Goal: Obtain resource: Download file/media

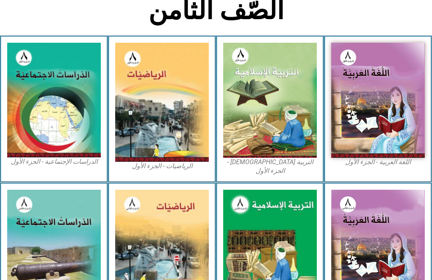
scroll to position [188, 0]
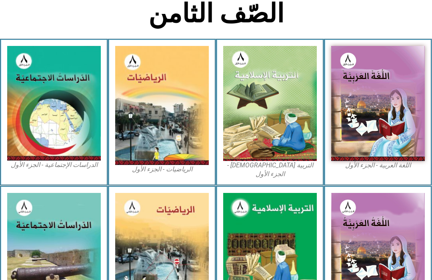
click at [270, 133] on img at bounding box center [270, 103] width 94 height 115
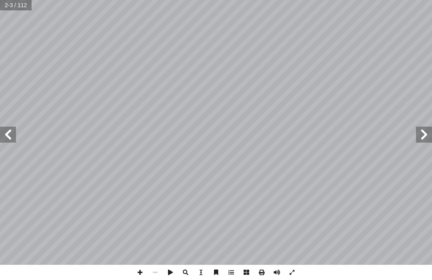
click at [15, 135] on span at bounding box center [8, 135] width 16 height 16
click at [419, 142] on span at bounding box center [424, 135] width 16 height 16
click at [426, 136] on span at bounding box center [424, 135] width 16 height 16
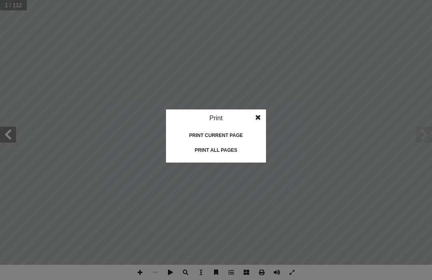
click at [238, 147] on div "Print all pages" at bounding box center [216, 150] width 80 height 13
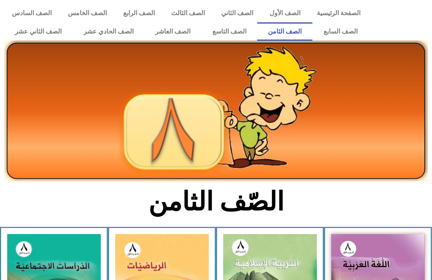
scroll to position [232, 0]
